Goal: Task Accomplishment & Management: Use online tool/utility

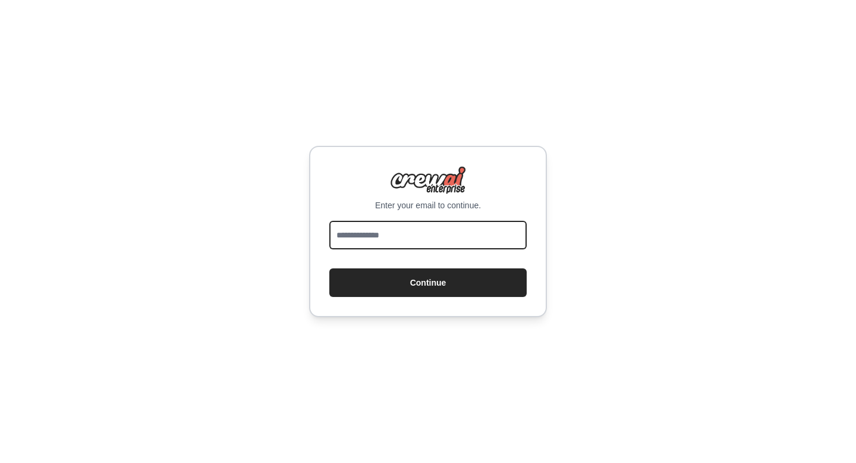
click at [443, 226] on input "email" at bounding box center [427, 235] width 197 height 29
click at [441, 230] on input "email" at bounding box center [427, 235] width 197 height 29
type input "**********"
click at [460, 228] on input "**********" at bounding box center [427, 235] width 197 height 29
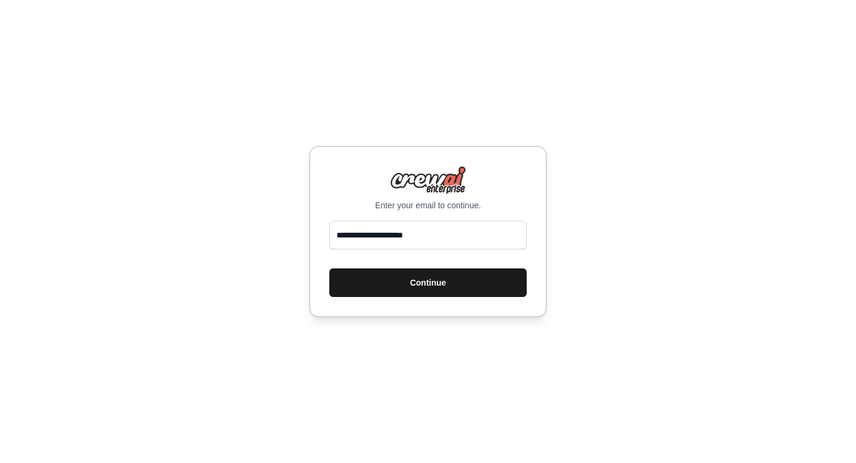
click at [443, 279] on button "Continue" at bounding box center [427, 282] width 197 height 29
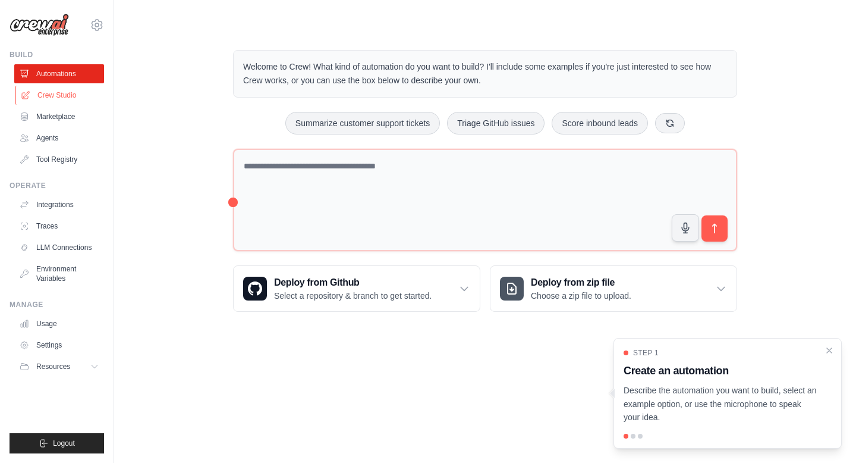
click at [78, 92] on link "Crew Studio" at bounding box center [60, 95] width 90 height 19
click at [61, 118] on link "Marketplace" at bounding box center [60, 116] width 90 height 19
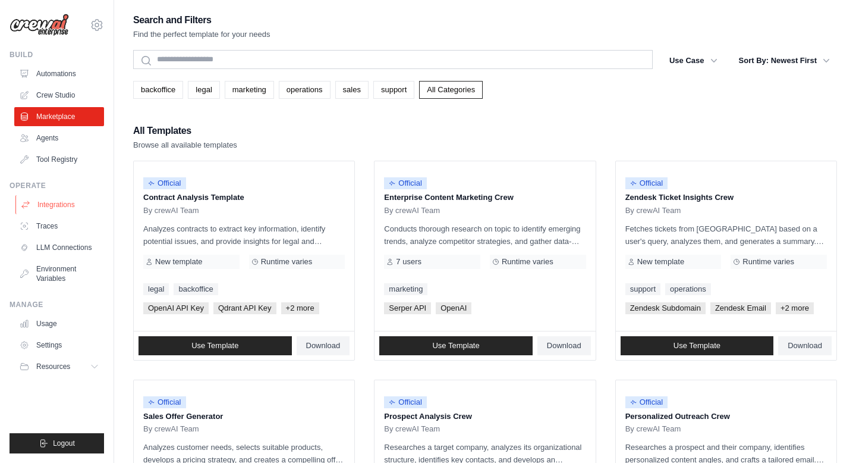
click at [55, 197] on link "Integrations" at bounding box center [60, 204] width 90 height 19
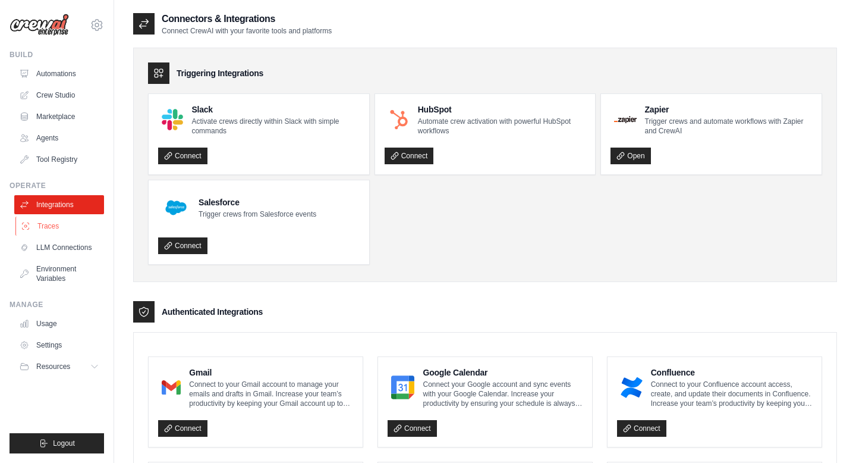
click at [81, 227] on link "Traces" at bounding box center [60, 225] width 90 height 19
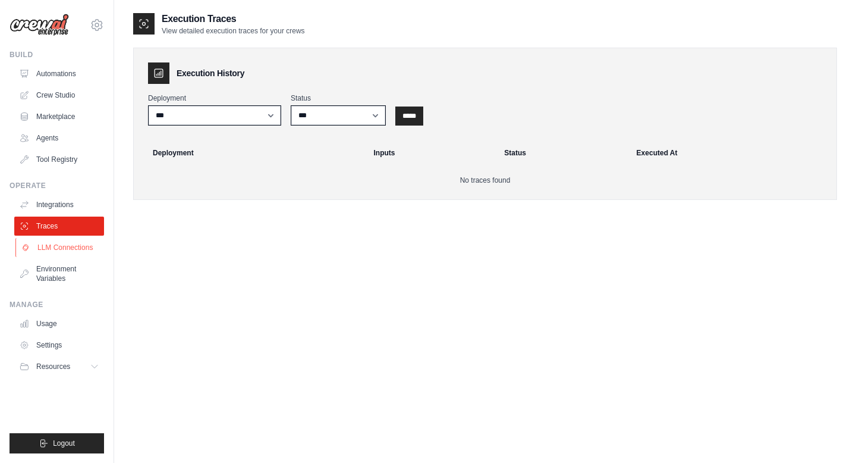
click at [77, 249] on link "LLM Connections" at bounding box center [60, 247] width 90 height 19
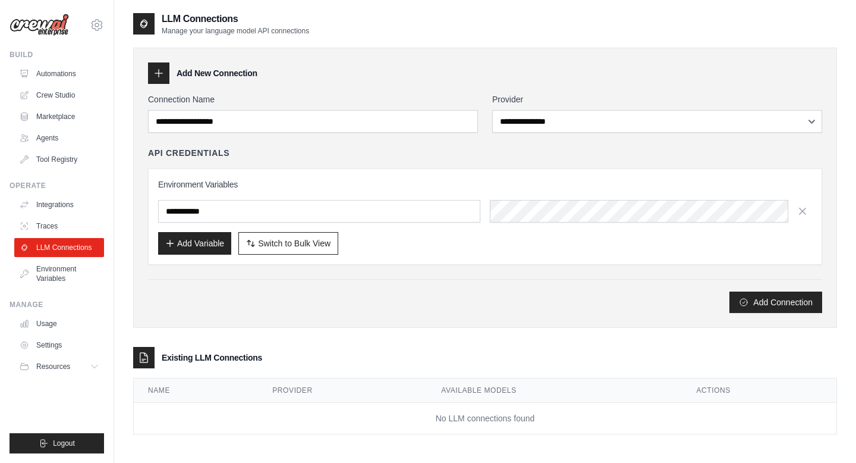
click at [74, 293] on ul "Build Automations Crew Studio Marketplace Agents" at bounding box center [57, 251] width 95 height 403
click at [40, 266] on link "Environment Variables" at bounding box center [60, 273] width 90 height 29
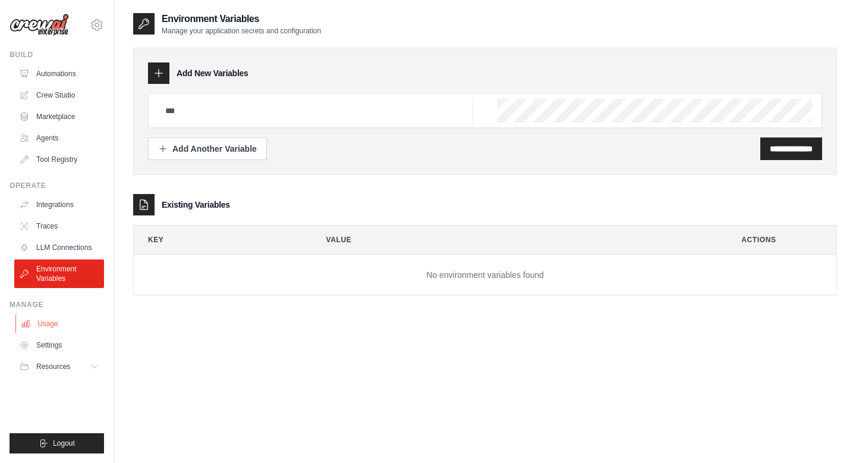
click at [39, 318] on link "Usage" at bounding box center [60, 323] width 90 height 19
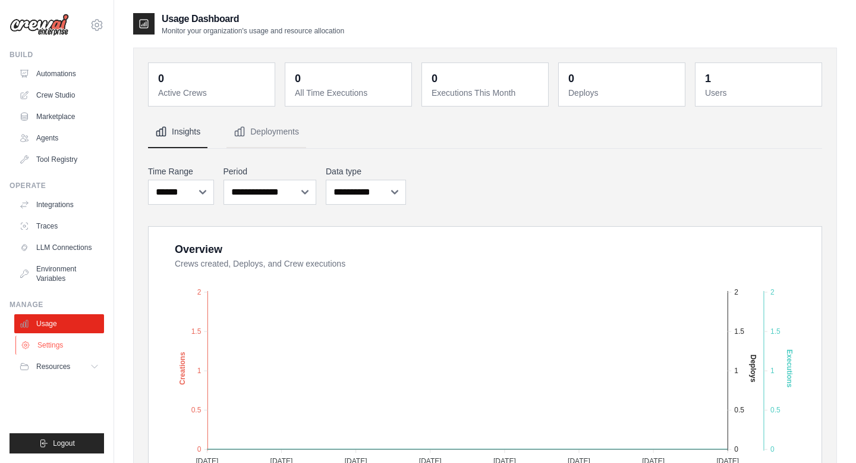
click at [45, 350] on link "Settings" at bounding box center [60, 344] width 90 height 19
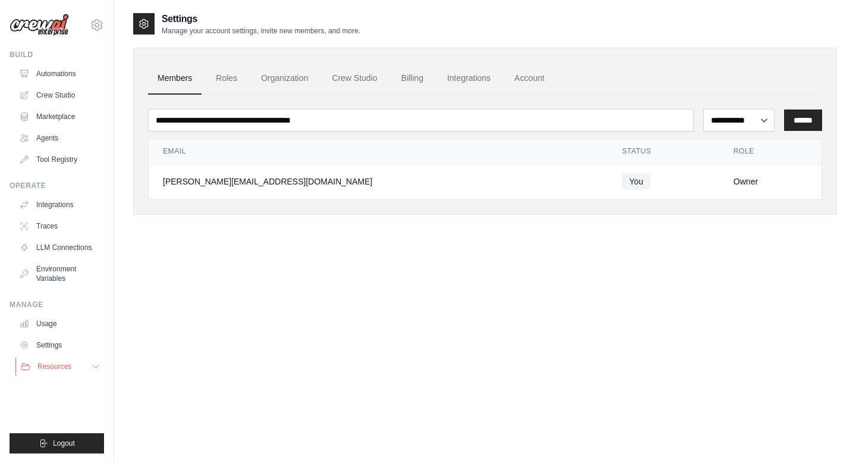
click at [48, 364] on span "Resources" at bounding box center [54, 366] width 34 height 10
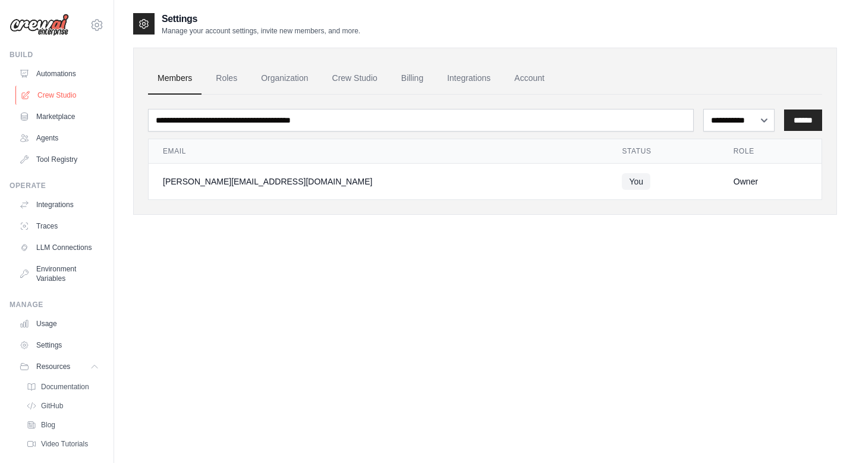
click at [49, 100] on link "Crew Studio" at bounding box center [60, 95] width 90 height 19
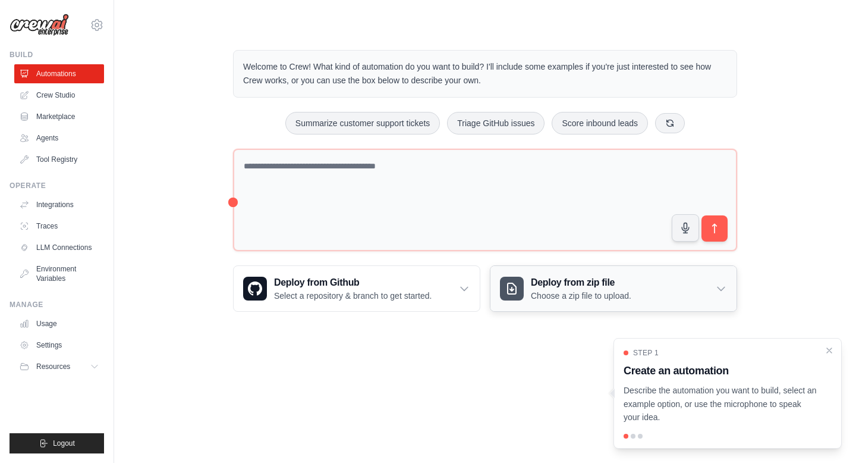
click at [712, 291] on div "Deploy from zip file Choose a zip file to upload." at bounding box center [614, 288] width 246 height 45
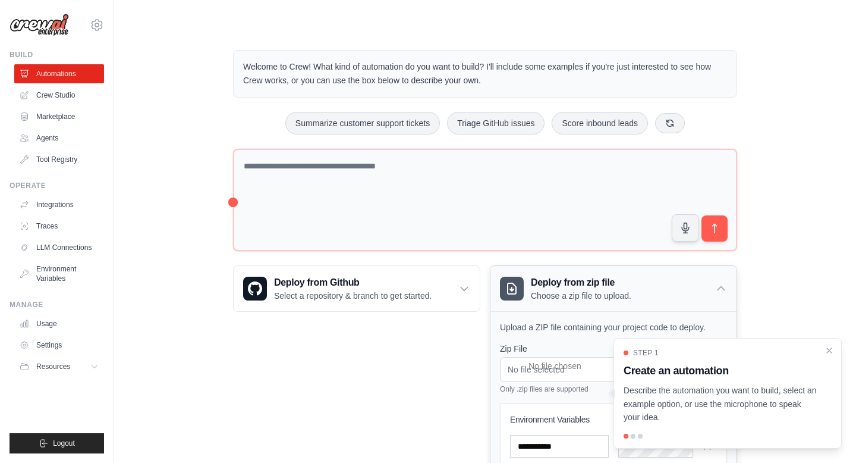
click at [712, 294] on div "Deploy from zip file Choose a zip file to upload." at bounding box center [614, 288] width 246 height 45
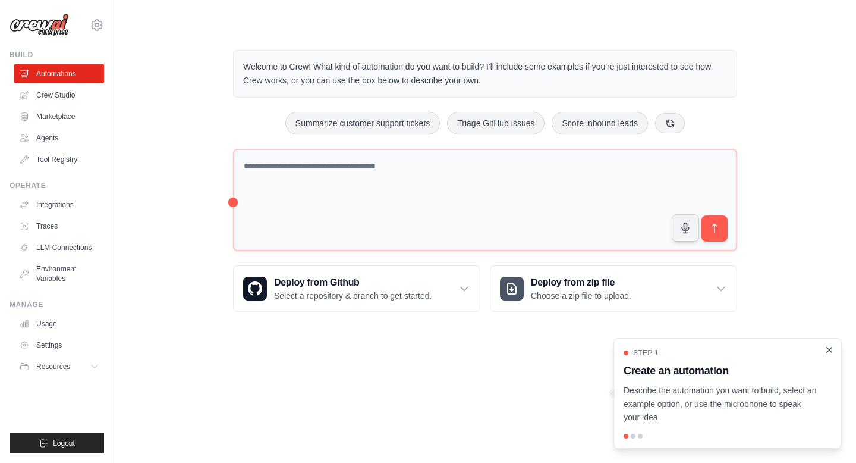
click at [828, 351] on icon "Close walkthrough" at bounding box center [829, 349] width 11 height 11
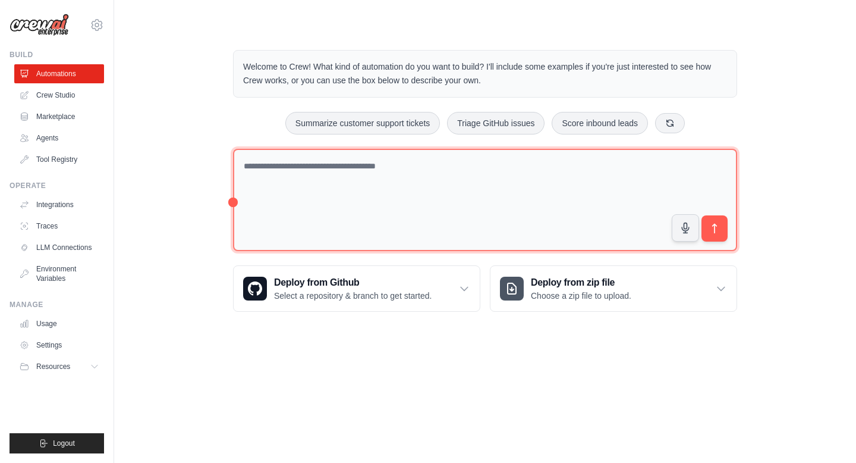
click at [236, 200] on textarea at bounding box center [485, 200] width 504 height 103
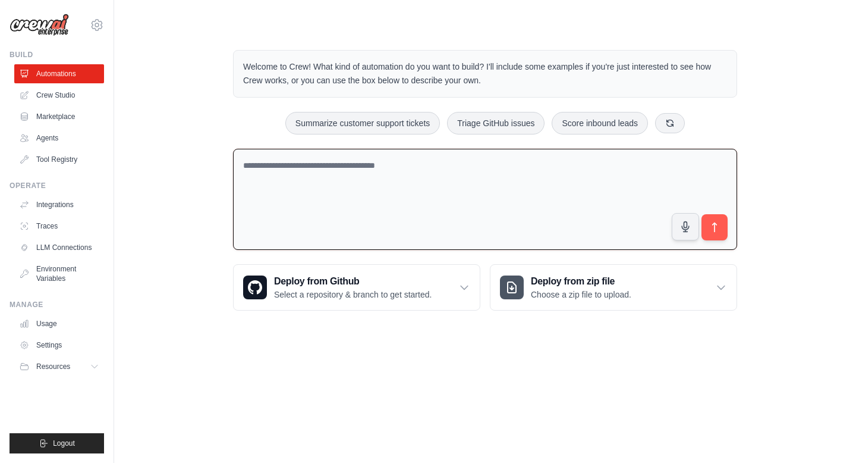
click at [235, 200] on textarea at bounding box center [485, 200] width 504 height 102
click at [86, 240] on link "LLM Connections" at bounding box center [59, 247] width 90 height 19
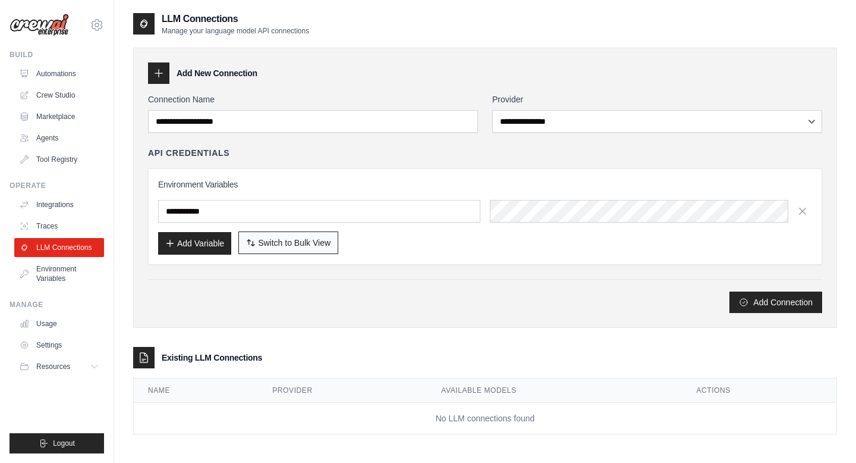
scroll to position [24, 0]
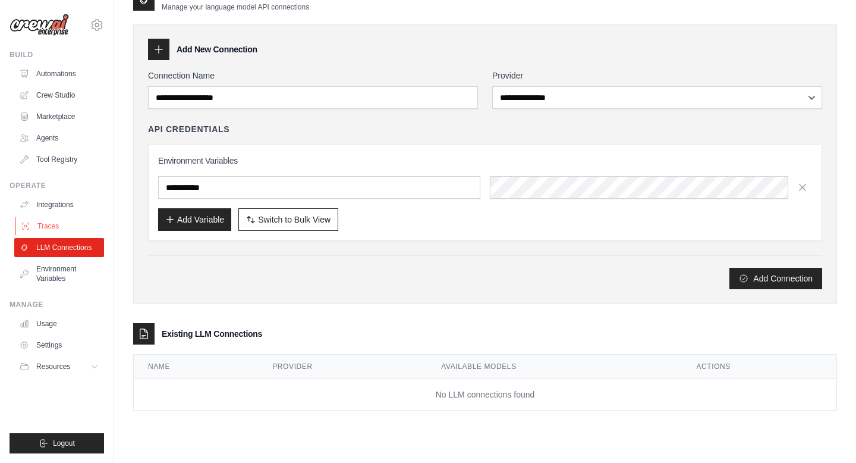
click at [92, 224] on link "Traces" at bounding box center [60, 225] width 90 height 19
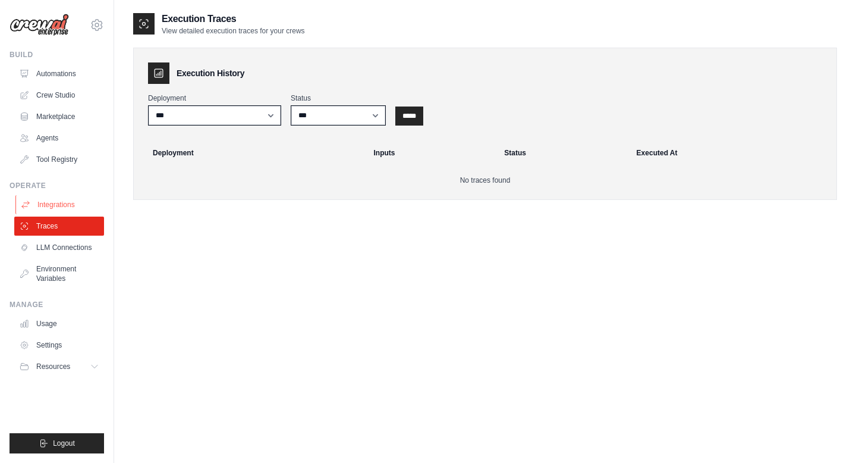
click at [55, 207] on link "Integrations" at bounding box center [60, 204] width 90 height 19
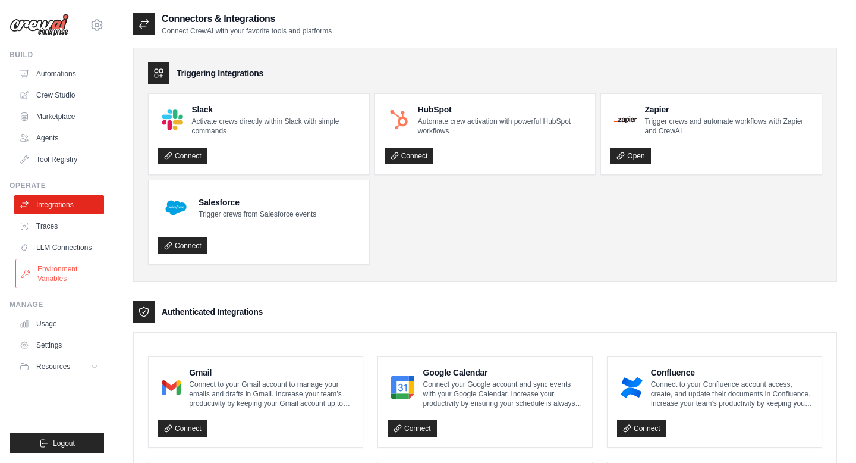
click at [63, 276] on link "Environment Variables" at bounding box center [60, 273] width 90 height 29
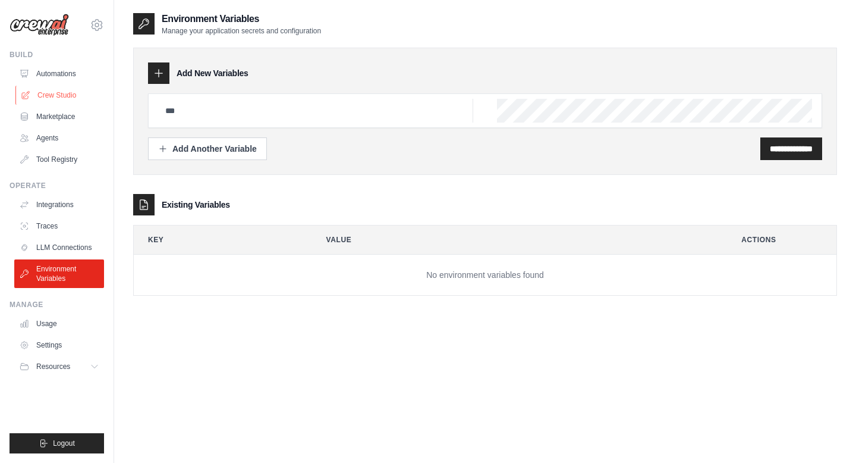
click at [65, 91] on link "Crew Studio" at bounding box center [60, 95] width 90 height 19
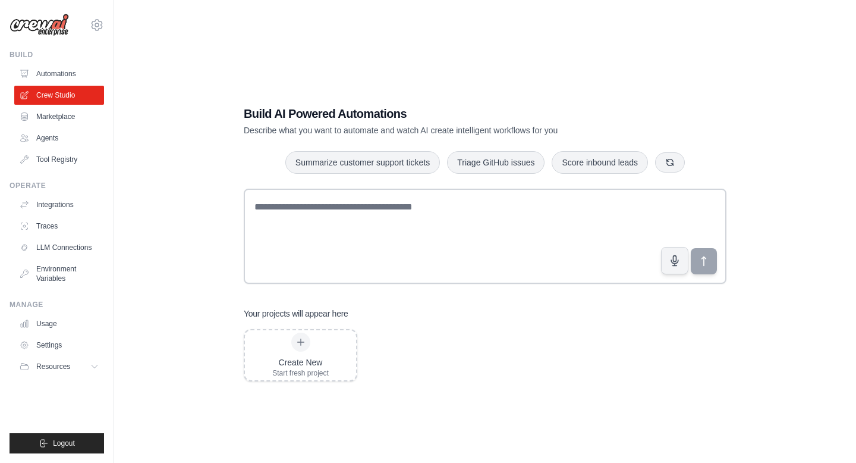
click at [54, 147] on ul "Automations Crew Studio Marketplace Agents Tool Registry" at bounding box center [59, 116] width 90 height 105
click at [58, 137] on link "Agents" at bounding box center [60, 137] width 90 height 19
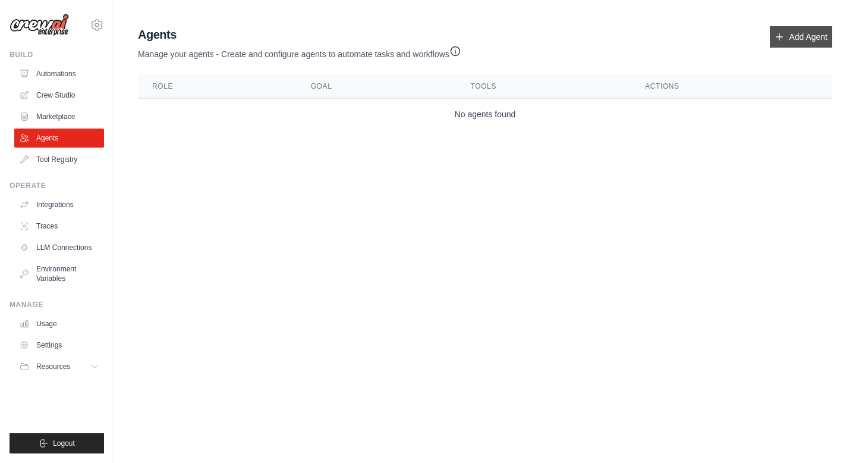
click at [800, 32] on link "Add Agent" at bounding box center [801, 36] width 62 height 21
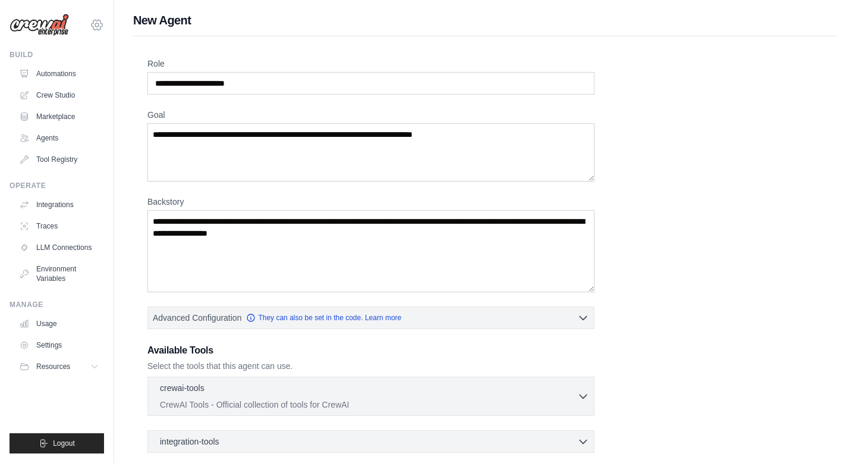
click at [96, 23] on icon at bounding box center [97, 25] width 4 height 4
